Goal: Browse casually: Explore the website without a specific task or goal

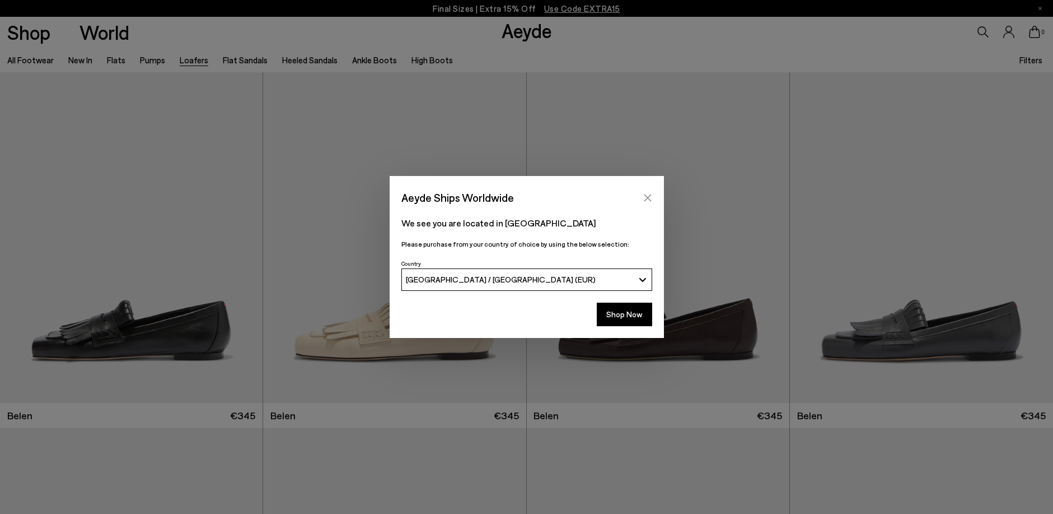
click at [645, 199] on icon "Close" at bounding box center [647, 197] width 9 height 9
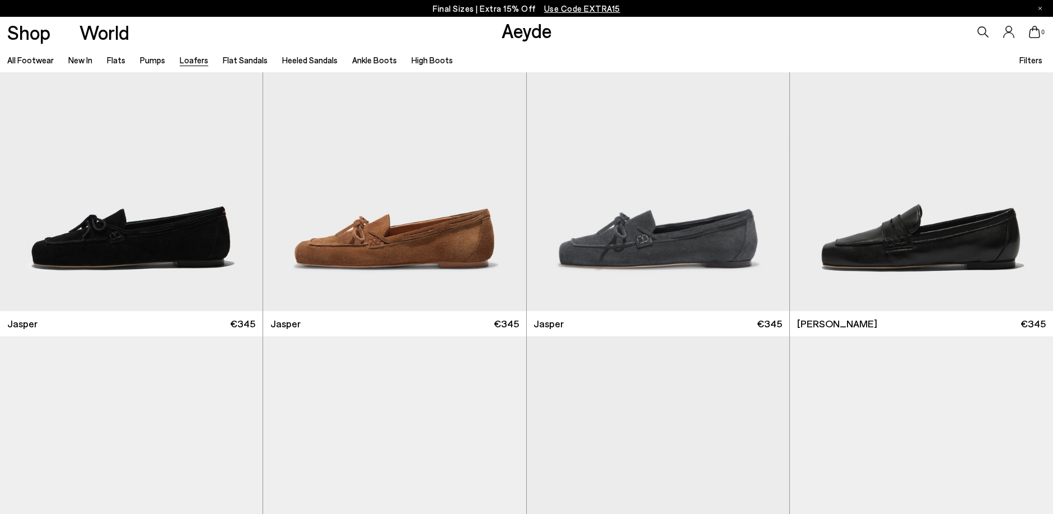
scroll to position [448, 0]
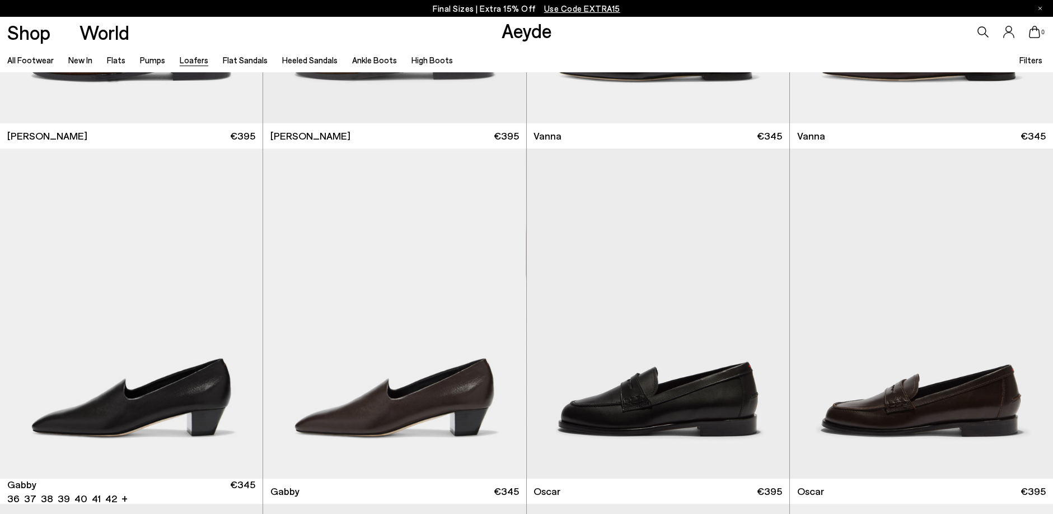
scroll to position [1253, 0]
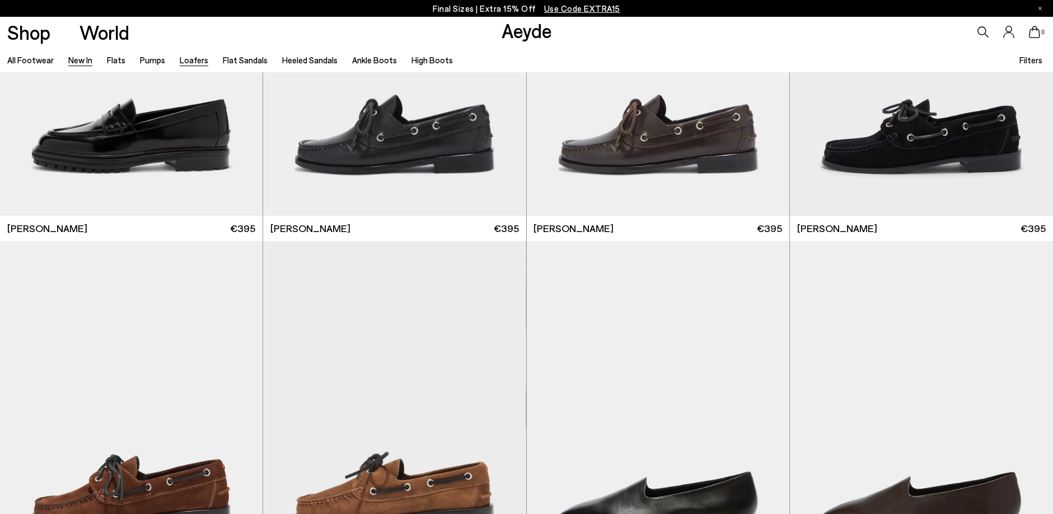
click at [79, 60] on link "New In" at bounding box center [80, 60] width 24 height 10
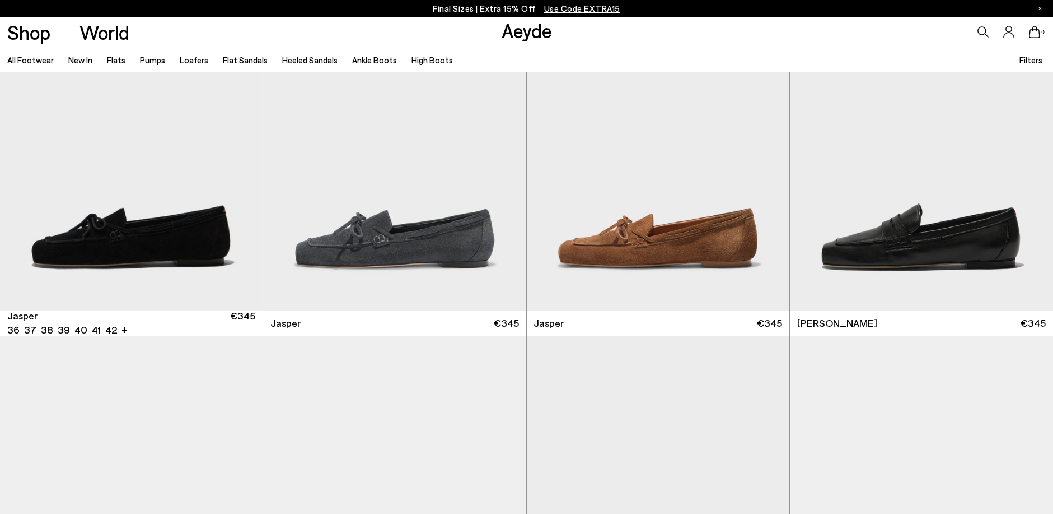
scroll to position [672, 0]
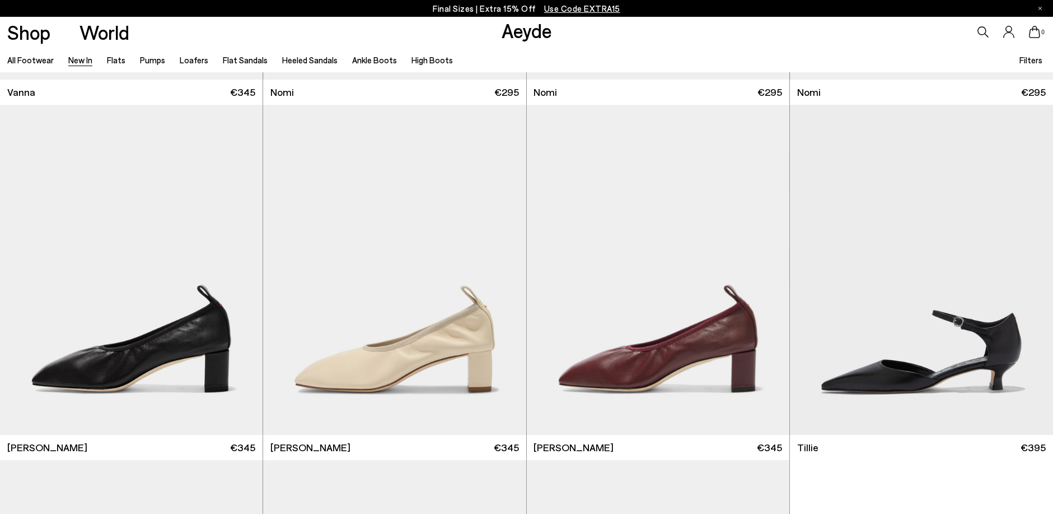
scroll to position [2688, 0]
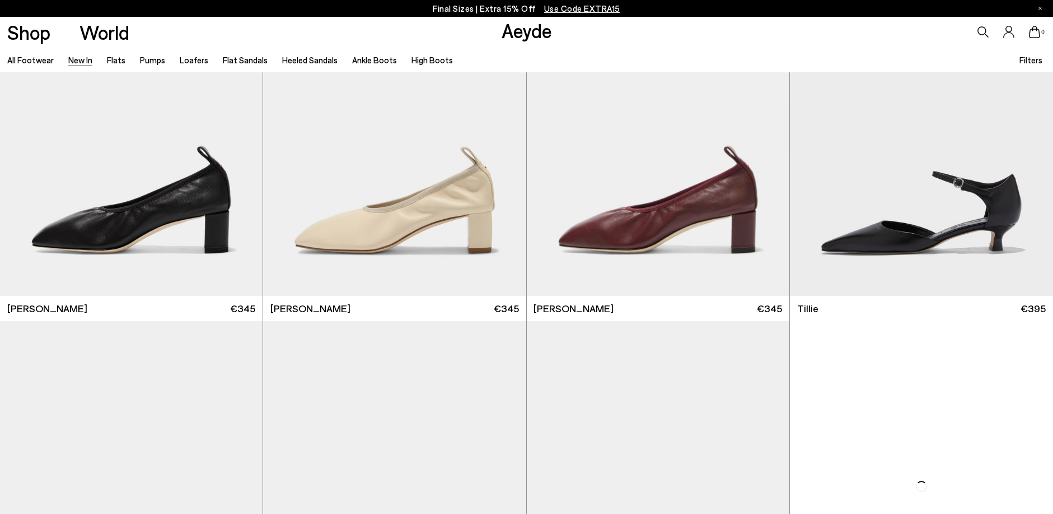
scroll to position [2240, 0]
